Goal: Check status: Check status

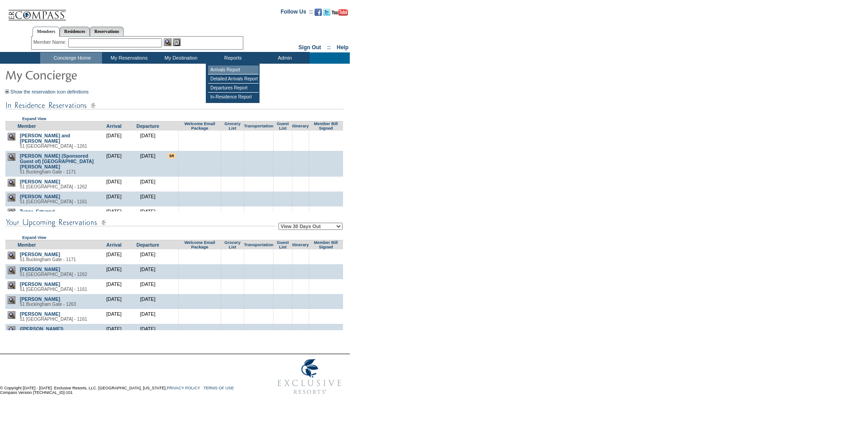
click at [235, 68] on td "Arrivals Report" at bounding box center [233, 69] width 51 height 9
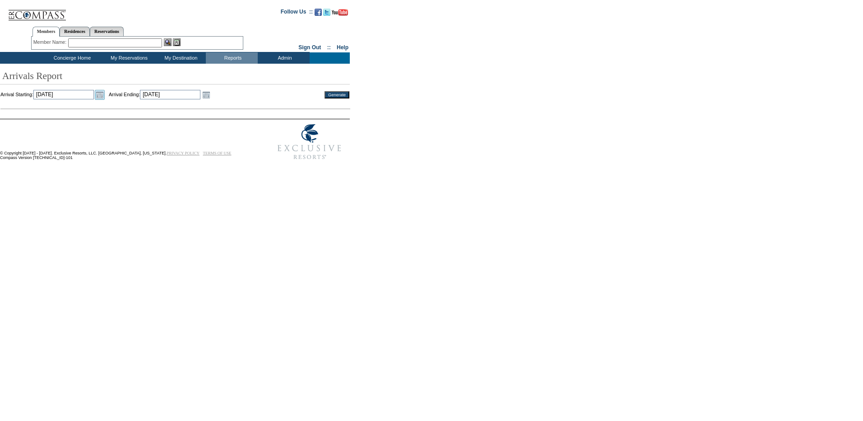
click at [105, 94] on link "Open the calendar popup." at bounding box center [100, 95] width 10 height 10
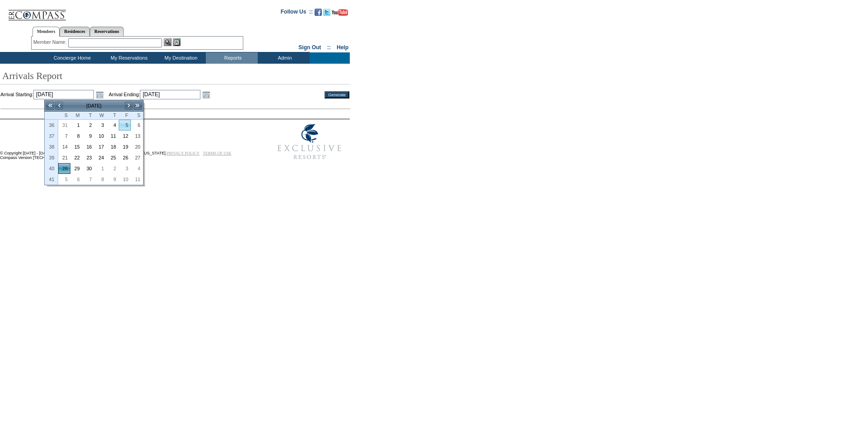
click at [123, 125] on link "5" at bounding box center [124, 125] width 11 height 10
type input "2025-09-05"
type input "9/5/2025"
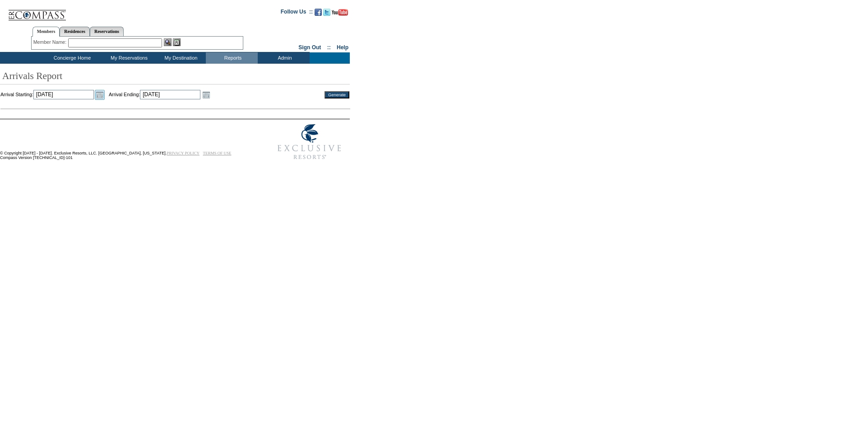
click at [105, 97] on link "Open the calendar popup." at bounding box center [100, 95] width 10 height 10
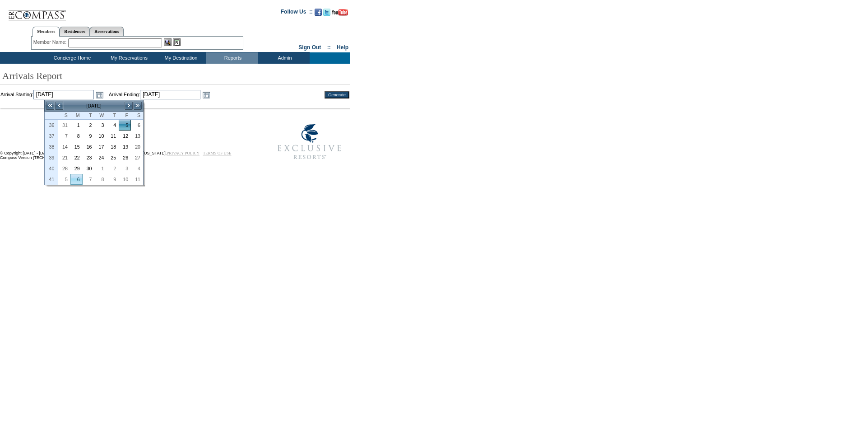
click at [71, 178] on link "6" at bounding box center [76, 179] width 11 height 10
type input "2025-10-06"
type input "[DATE]"
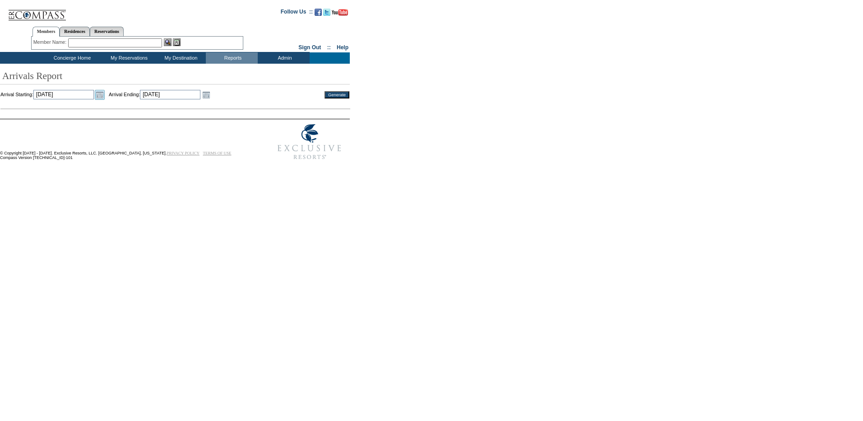
click at [105, 97] on link "Open the calendar popup." at bounding box center [100, 95] width 10 height 10
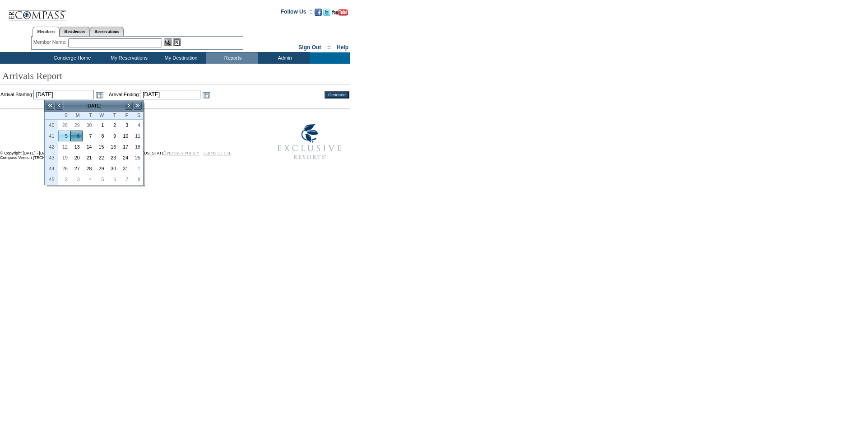
click at [68, 136] on link "5" at bounding box center [64, 136] width 11 height 10
type input "[DATE]"
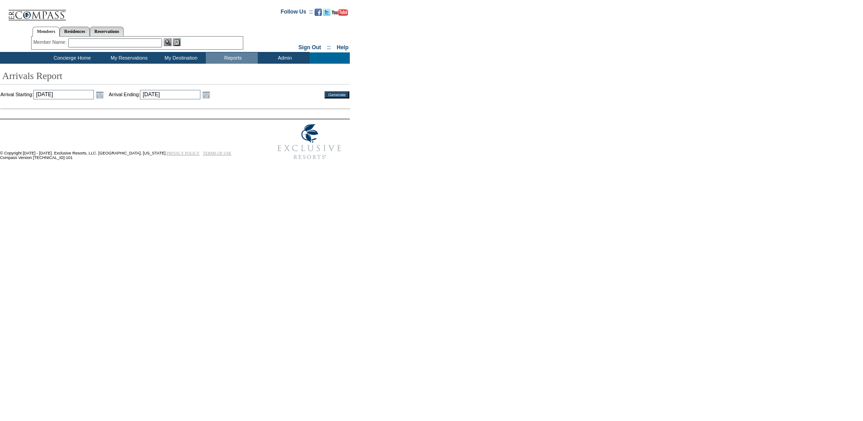
click at [338, 96] on input "Generate" at bounding box center [336, 94] width 25 height 7
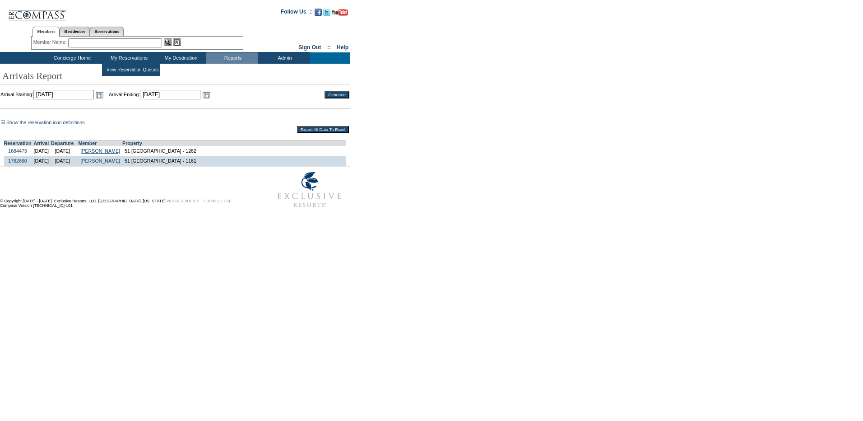
click at [116, 152] on link "[PERSON_NAME]" at bounding box center [100, 150] width 40 height 5
